Goal: Navigation & Orientation: Find specific page/section

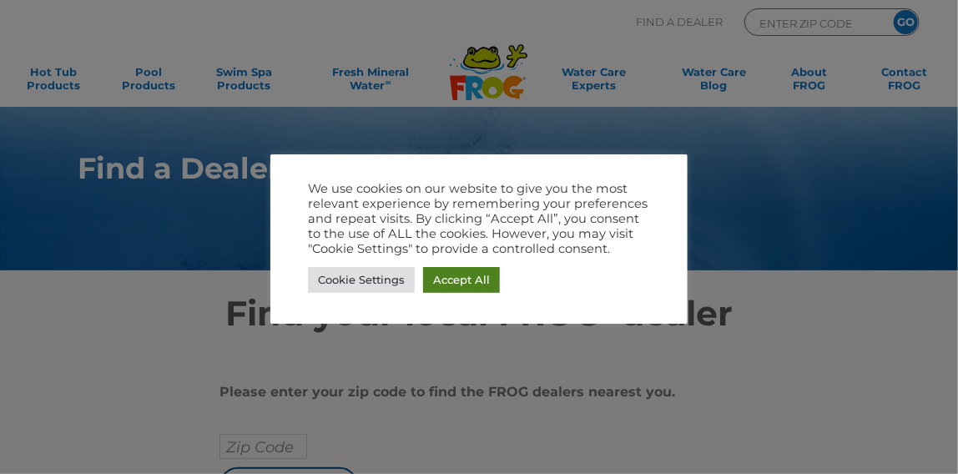
click at [472, 275] on link "Accept All" at bounding box center [461, 280] width 77 height 26
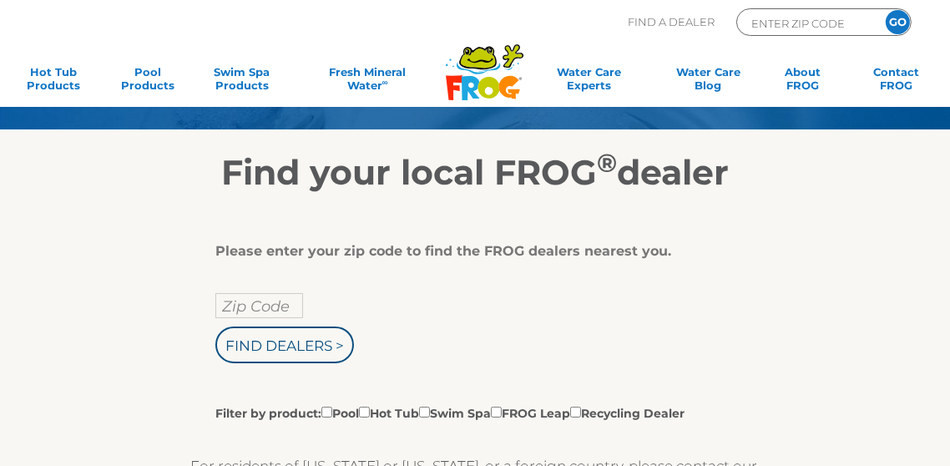
scroll to position [167, 0]
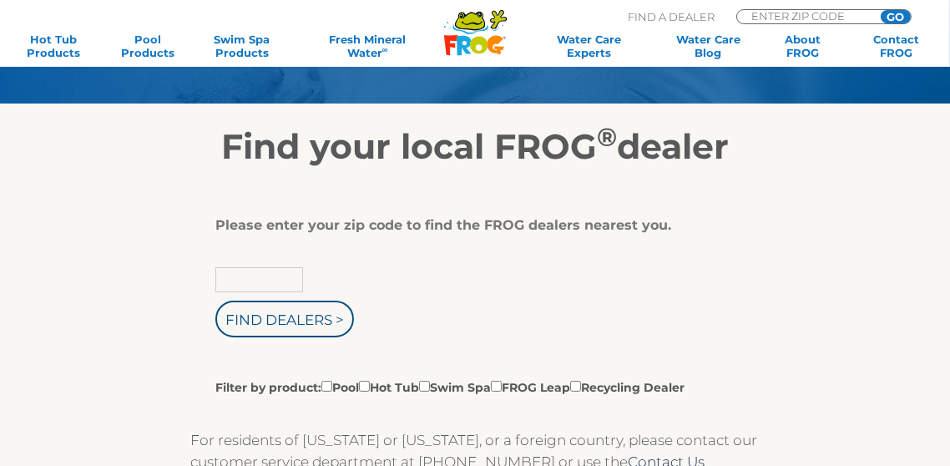
click at [265, 285] on input "text" at bounding box center [259, 279] width 88 height 25
type input "Zip Code"
click at [250, 284] on input "text" at bounding box center [259, 279] width 88 height 25
type input "33928"
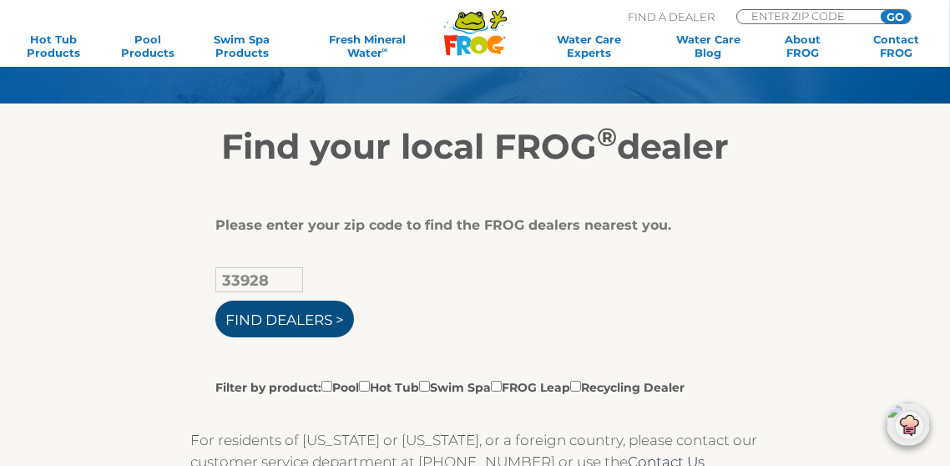
click at [276, 317] on input "Find Dealers >" at bounding box center [284, 318] width 139 height 37
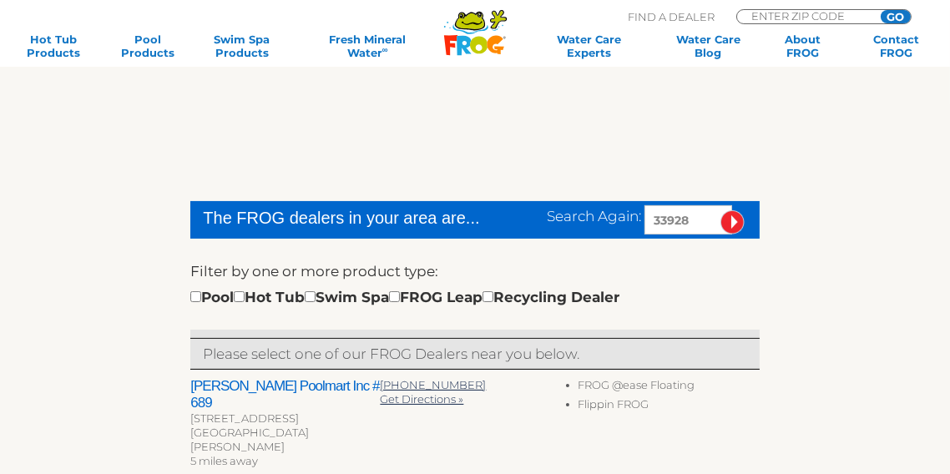
scroll to position [334, 0]
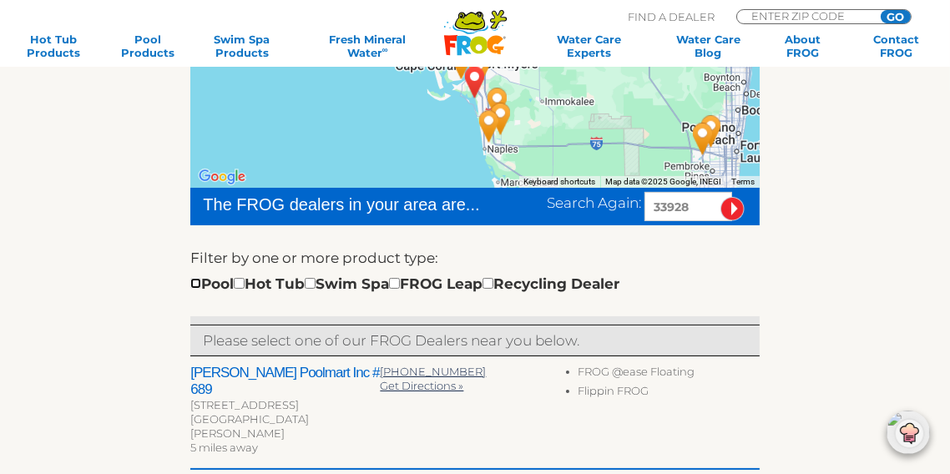
click at [193, 283] on input "checkbox" at bounding box center [195, 283] width 11 height 11
checkbox input "true"
